Goal: Transaction & Acquisition: Purchase product/service

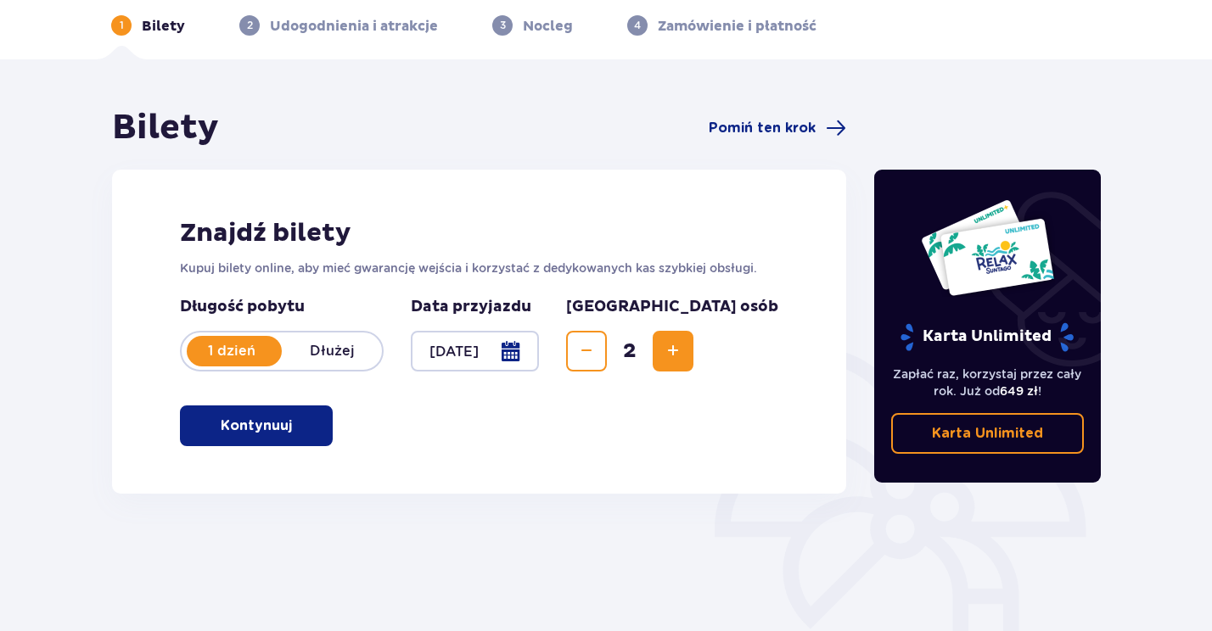
scroll to position [93, 0]
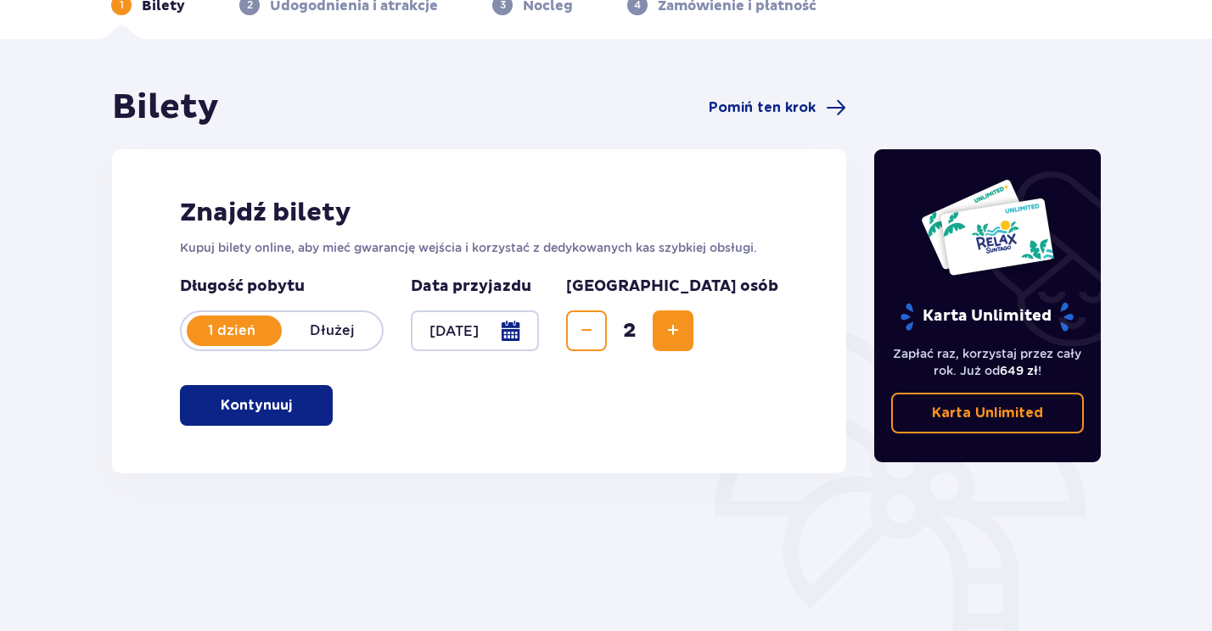
click at [261, 398] on p "Kontynuuj" at bounding box center [256, 405] width 71 height 19
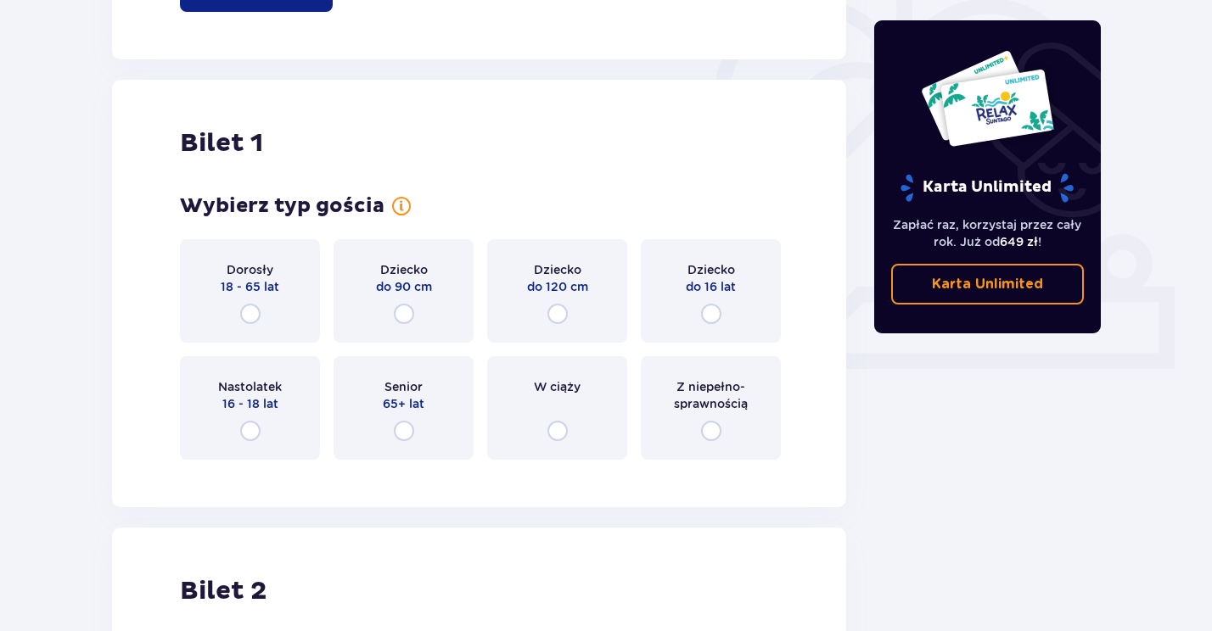
scroll to position [567, 0]
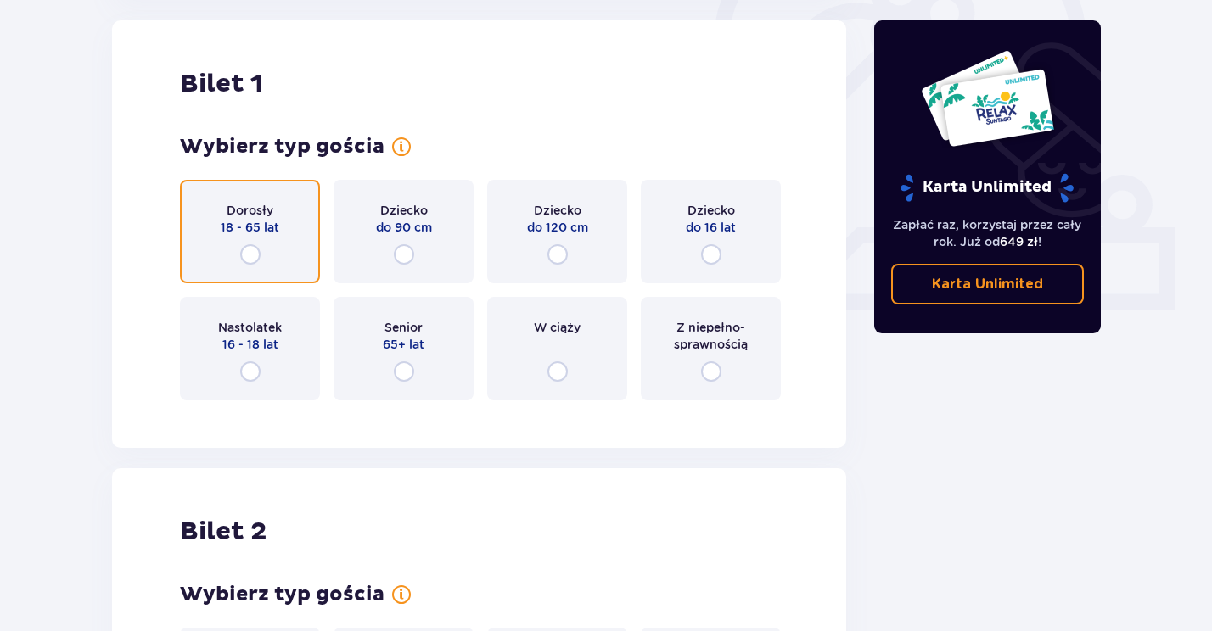
click at [242, 246] on input "radio" at bounding box center [250, 254] width 20 height 20
radio input "true"
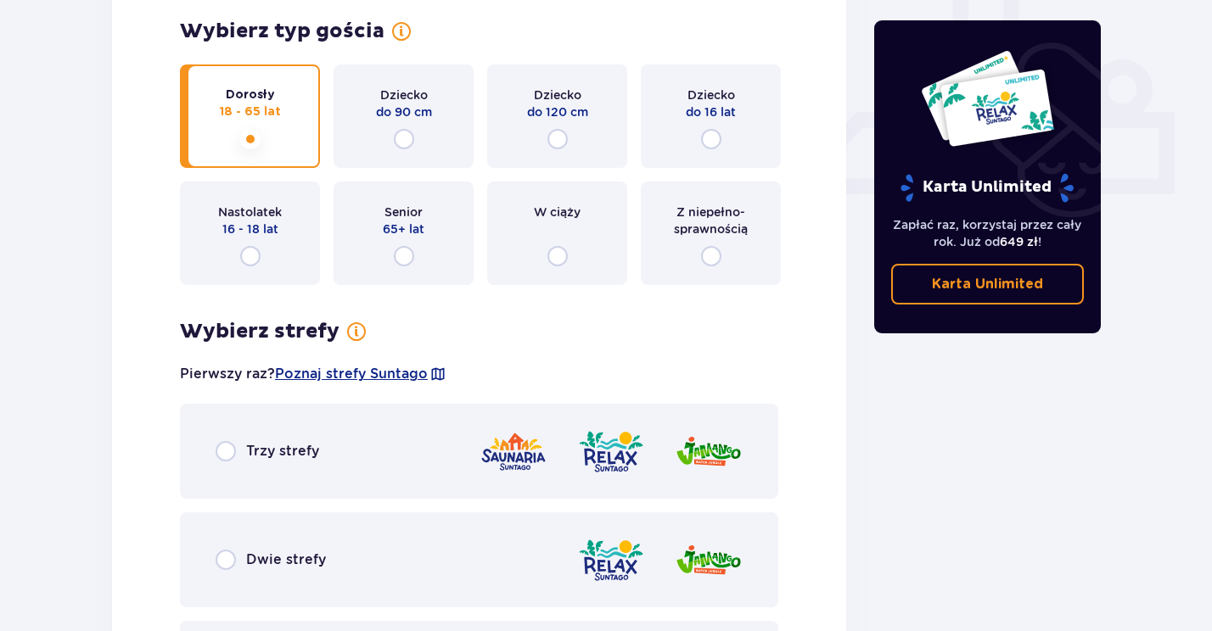
scroll to position [682, 0]
click at [558, 141] on input "radio" at bounding box center [557, 140] width 20 height 20
radio input "true"
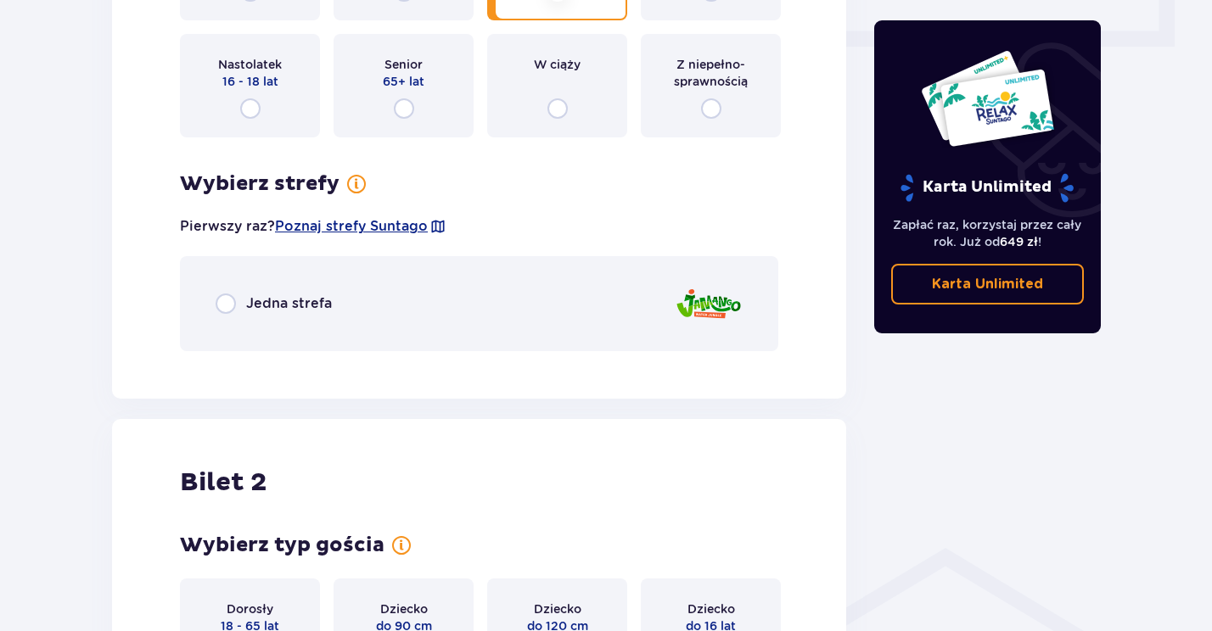
scroll to position [541, 0]
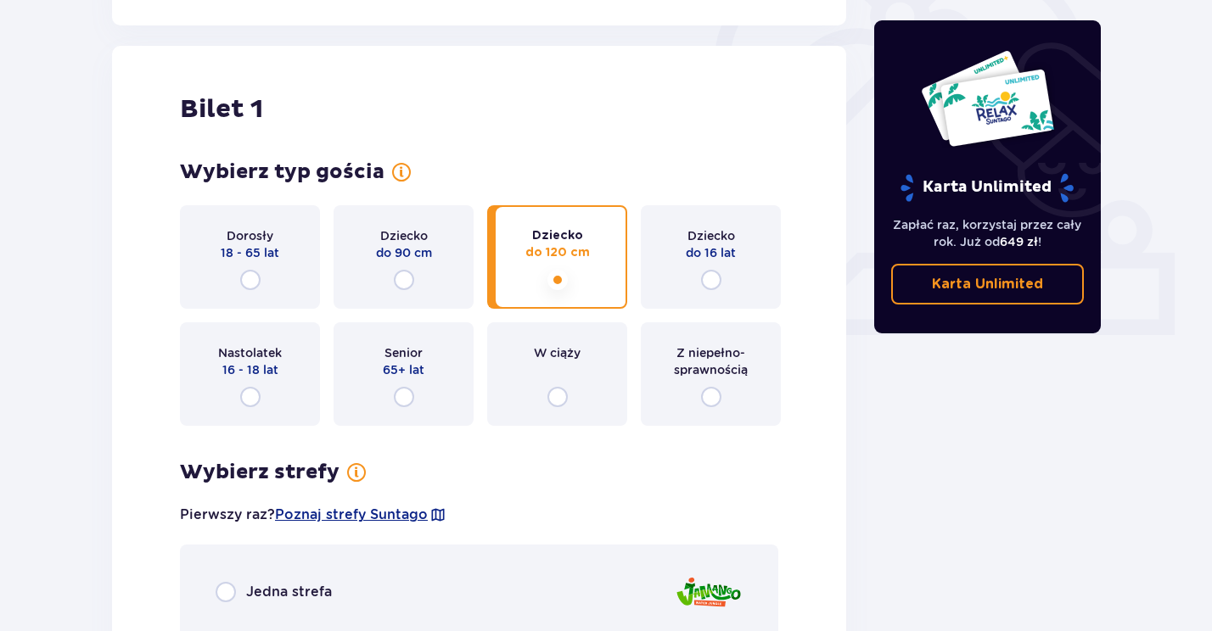
click at [237, 287] on div "Dorosły 18 - 65 lat" at bounding box center [250, 257] width 140 height 104
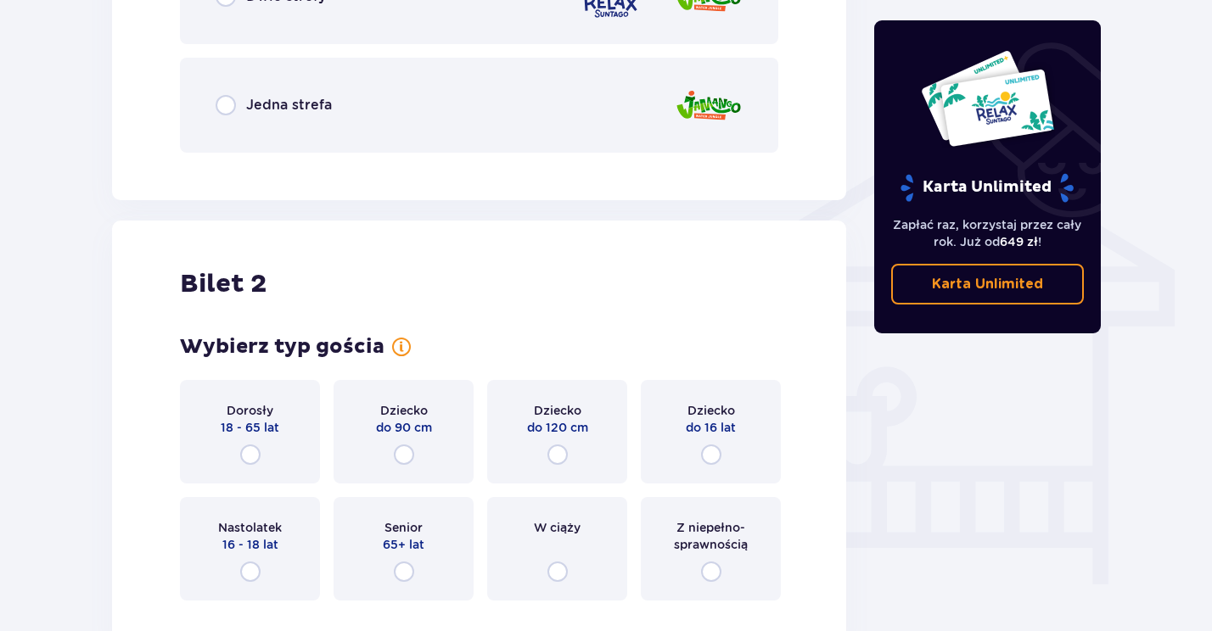
scroll to position [1250, 0]
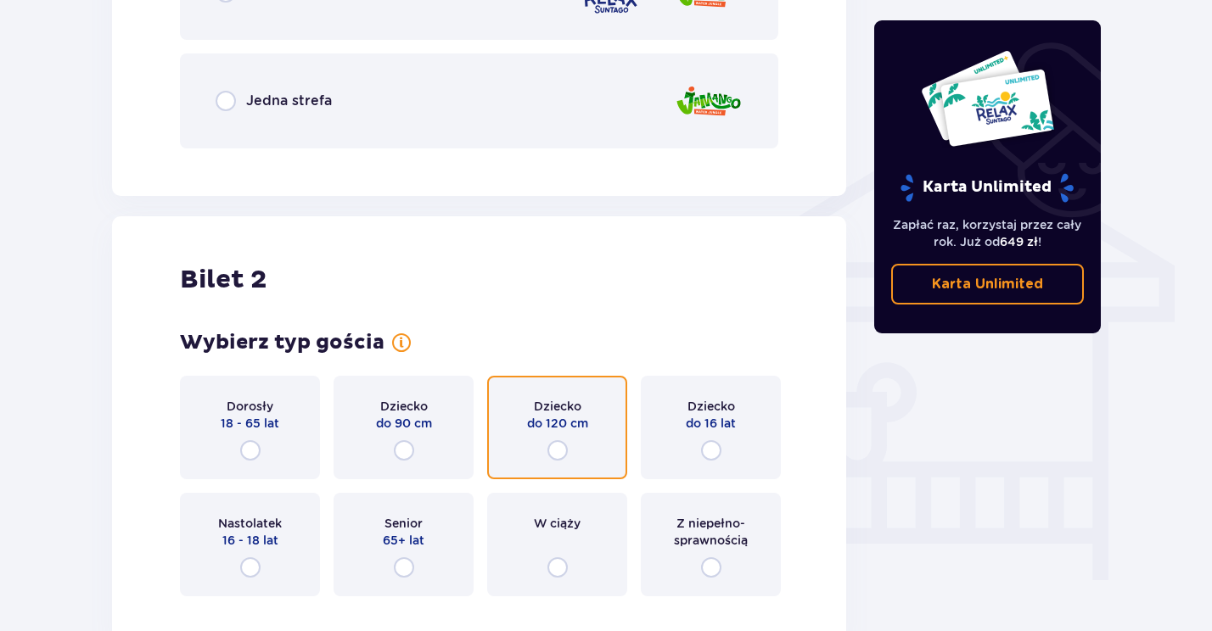
click at [555, 443] on input "radio" at bounding box center [557, 450] width 20 height 20
radio input "true"
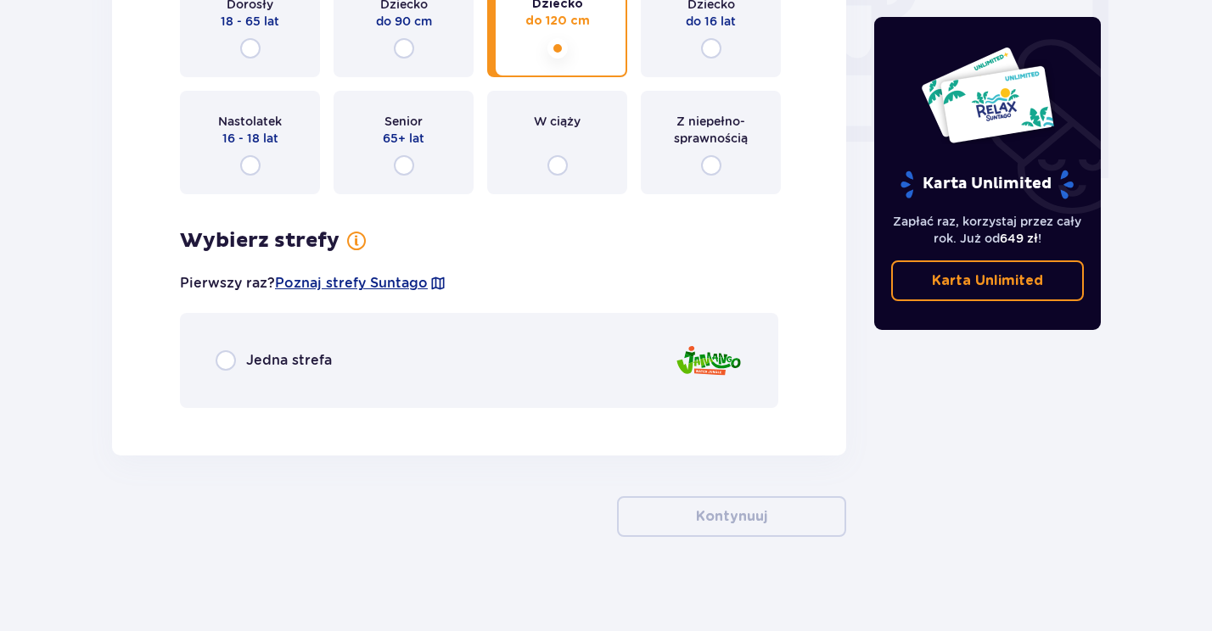
scroll to position [1660, 0]
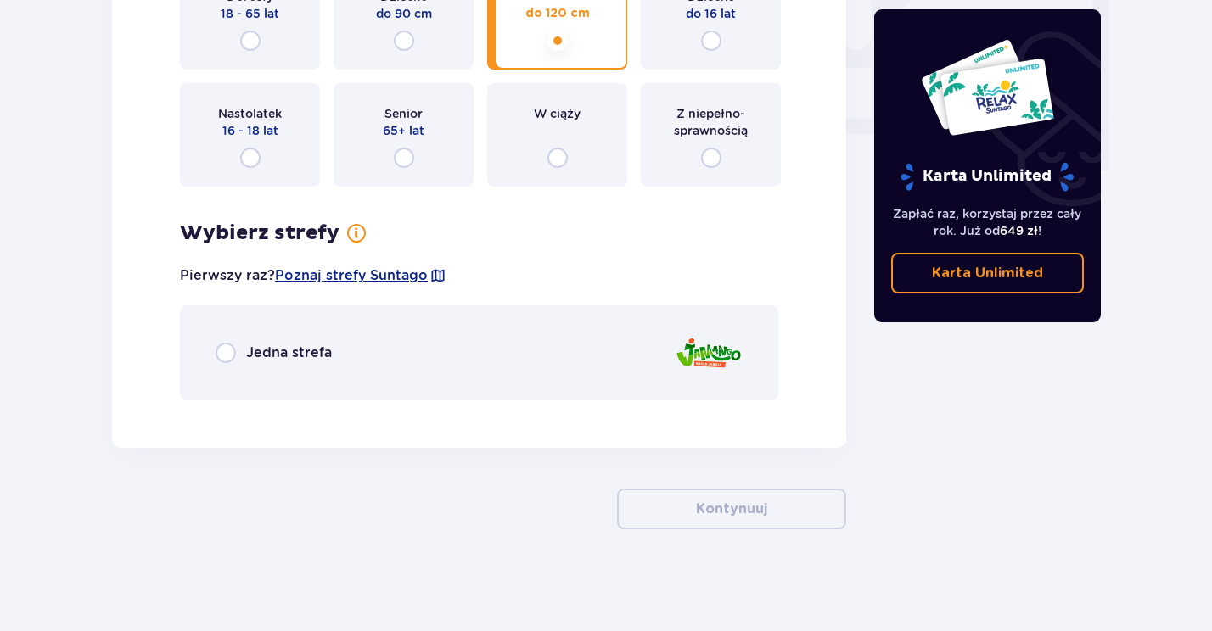
click at [307, 357] on p "Jedna strefa" at bounding box center [289, 353] width 86 height 19
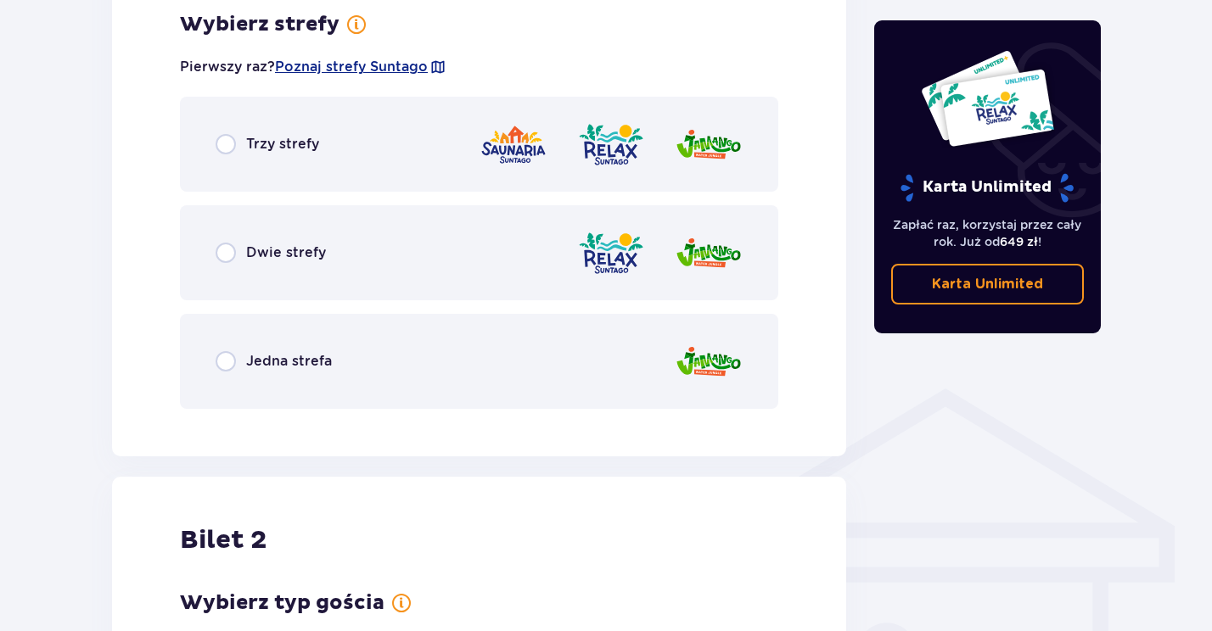
scroll to position [1018, 0]
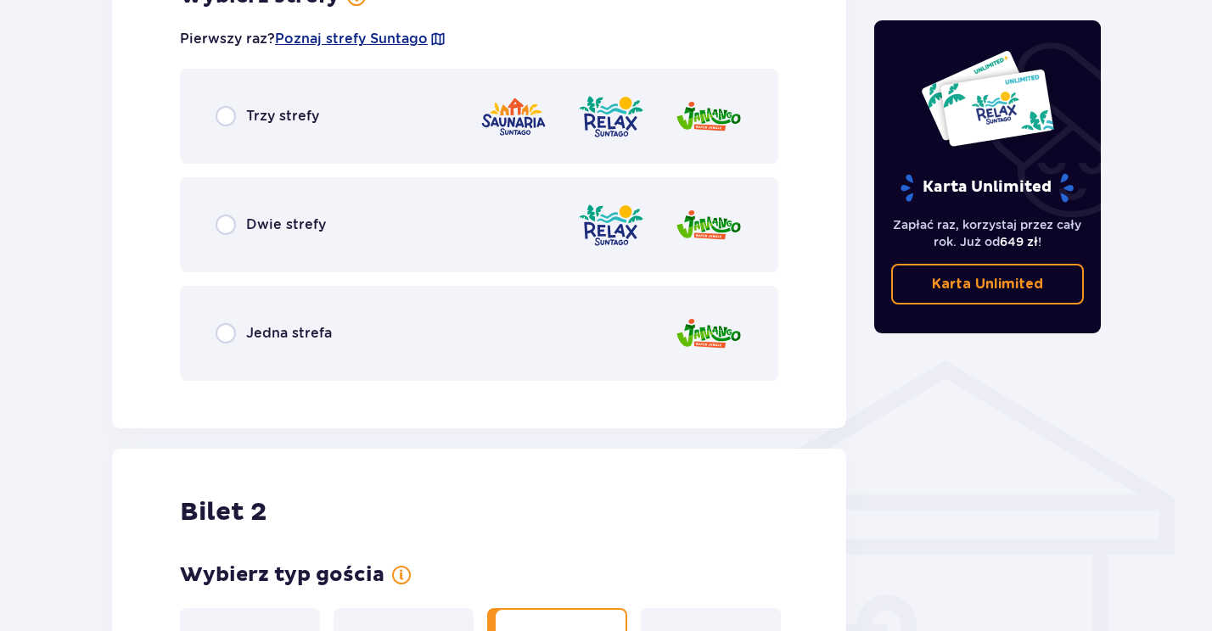
click at [315, 323] on div "Jedna strefa" at bounding box center [274, 333] width 116 height 20
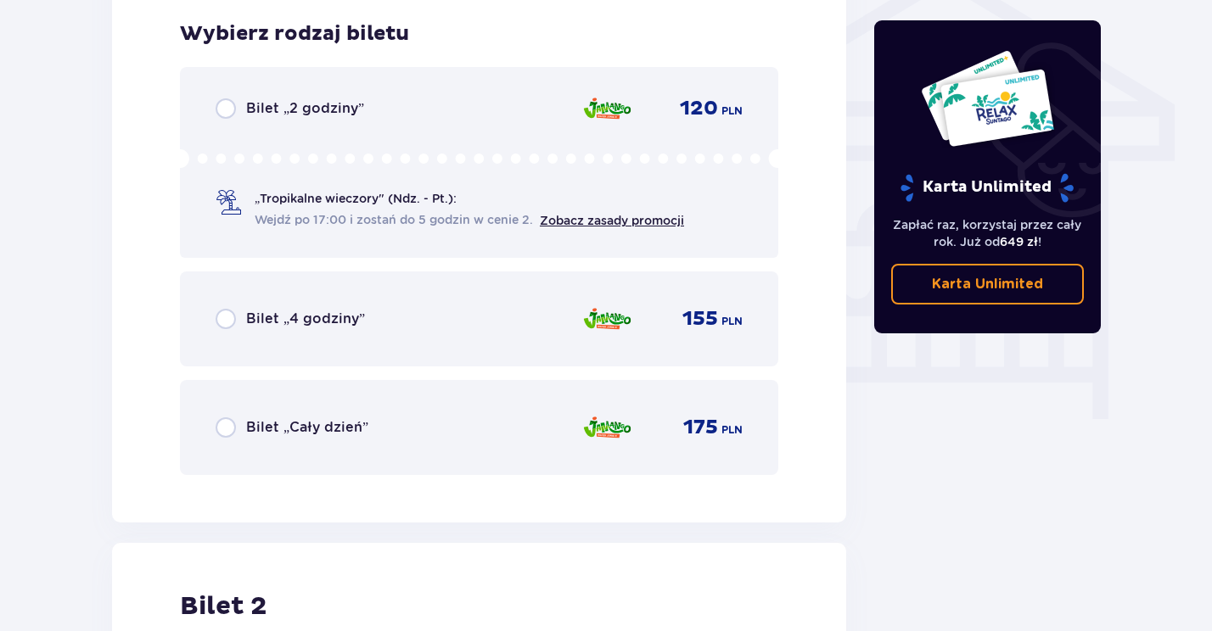
scroll to position [1412, 0]
click at [267, 330] on div "Bilet „4 godziny” 155 PLN" at bounding box center [479, 318] width 527 height 36
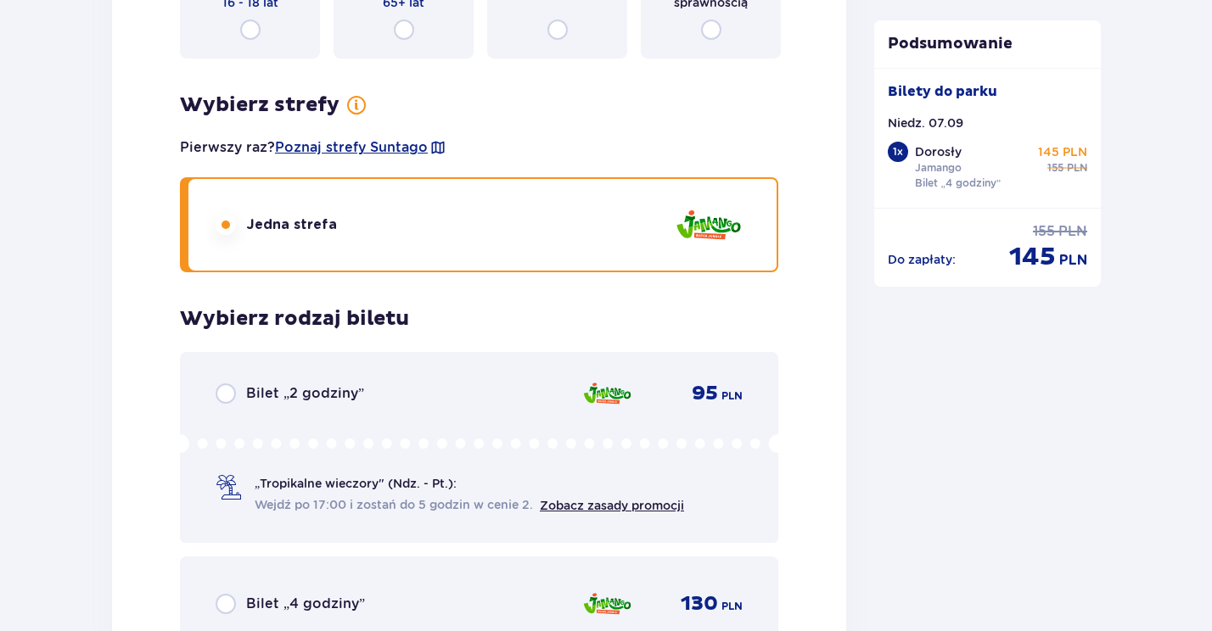
scroll to position [2302, 0]
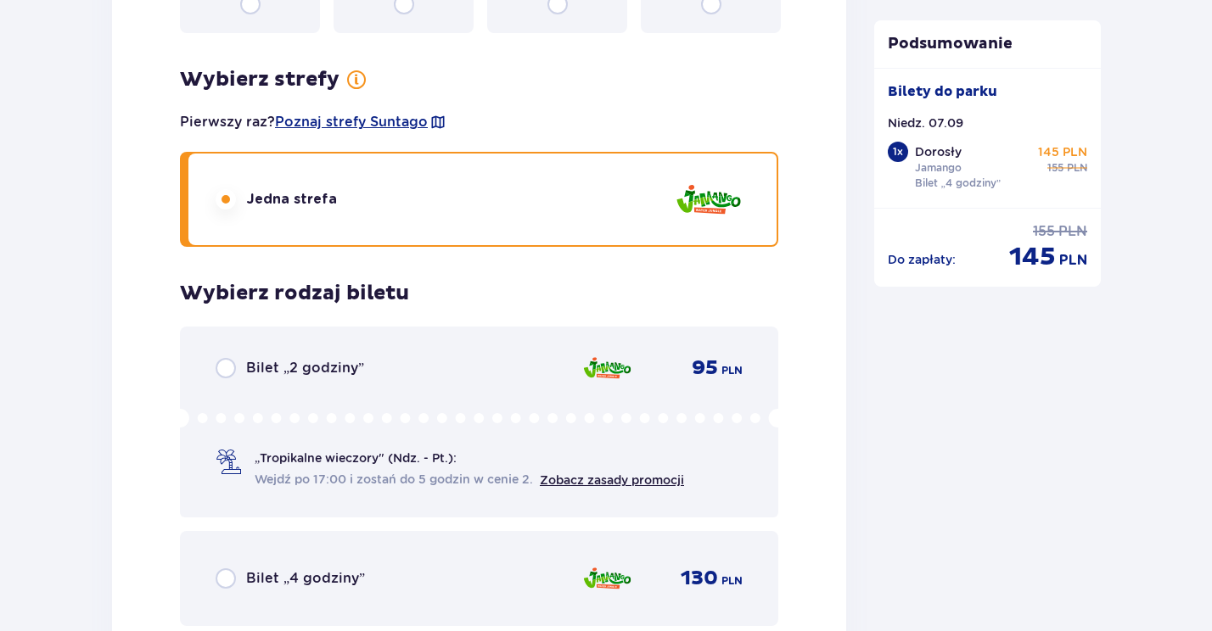
click at [273, 584] on p "Bilet „4 godziny”" at bounding box center [305, 578] width 119 height 19
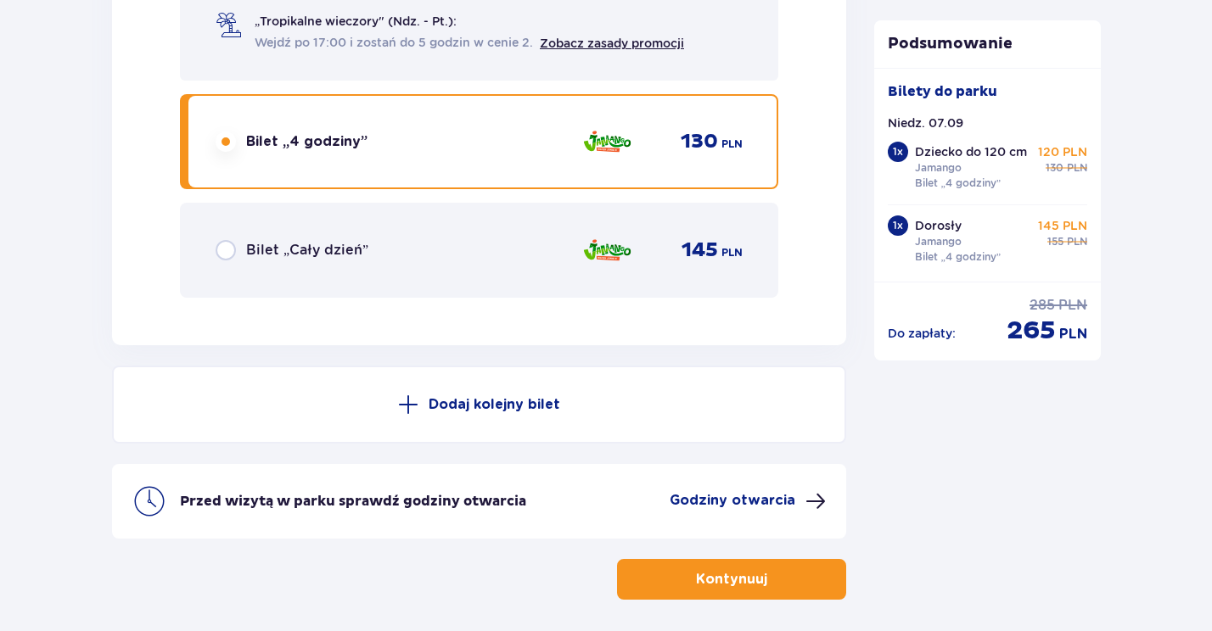
scroll to position [2727, 0]
